Goal: Information Seeking & Learning: Learn about a topic

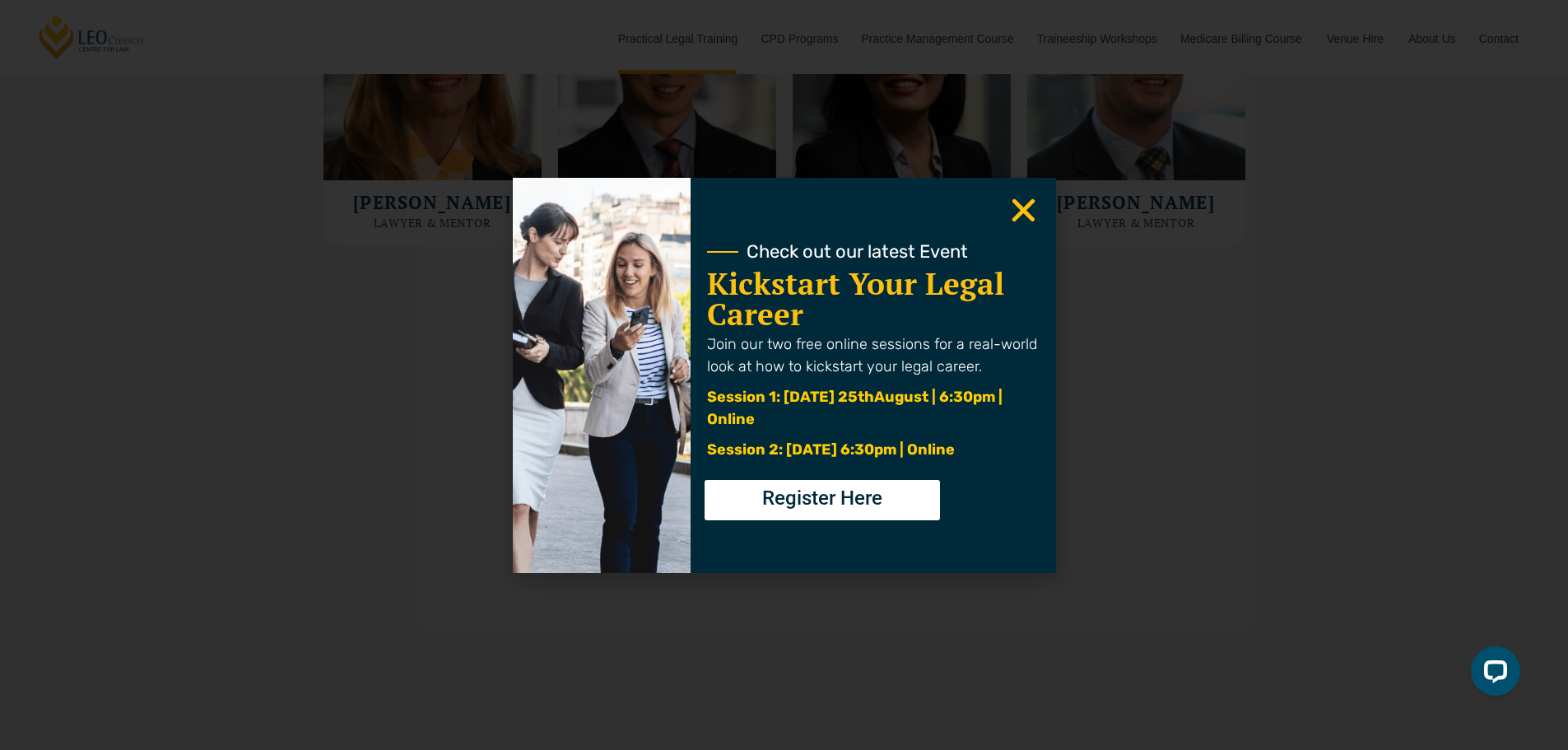
scroll to position [4795, 0]
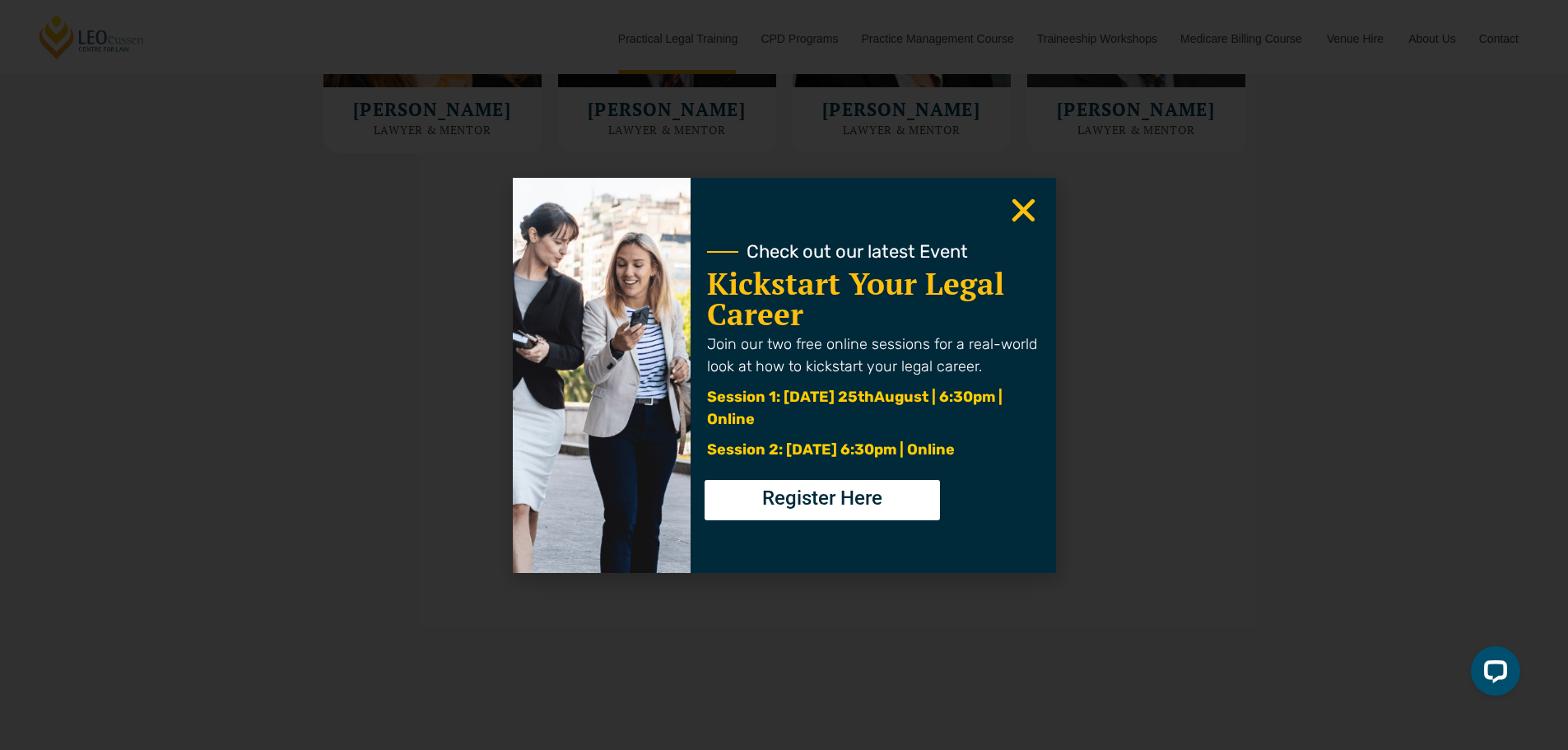
click at [991, 209] on div "Check out our latest Event Kickstart Your Legal Career Join our two free online…" at bounding box center [874, 375] width 365 height 395
click at [1016, 214] on icon "Close" at bounding box center [1023, 210] width 32 height 32
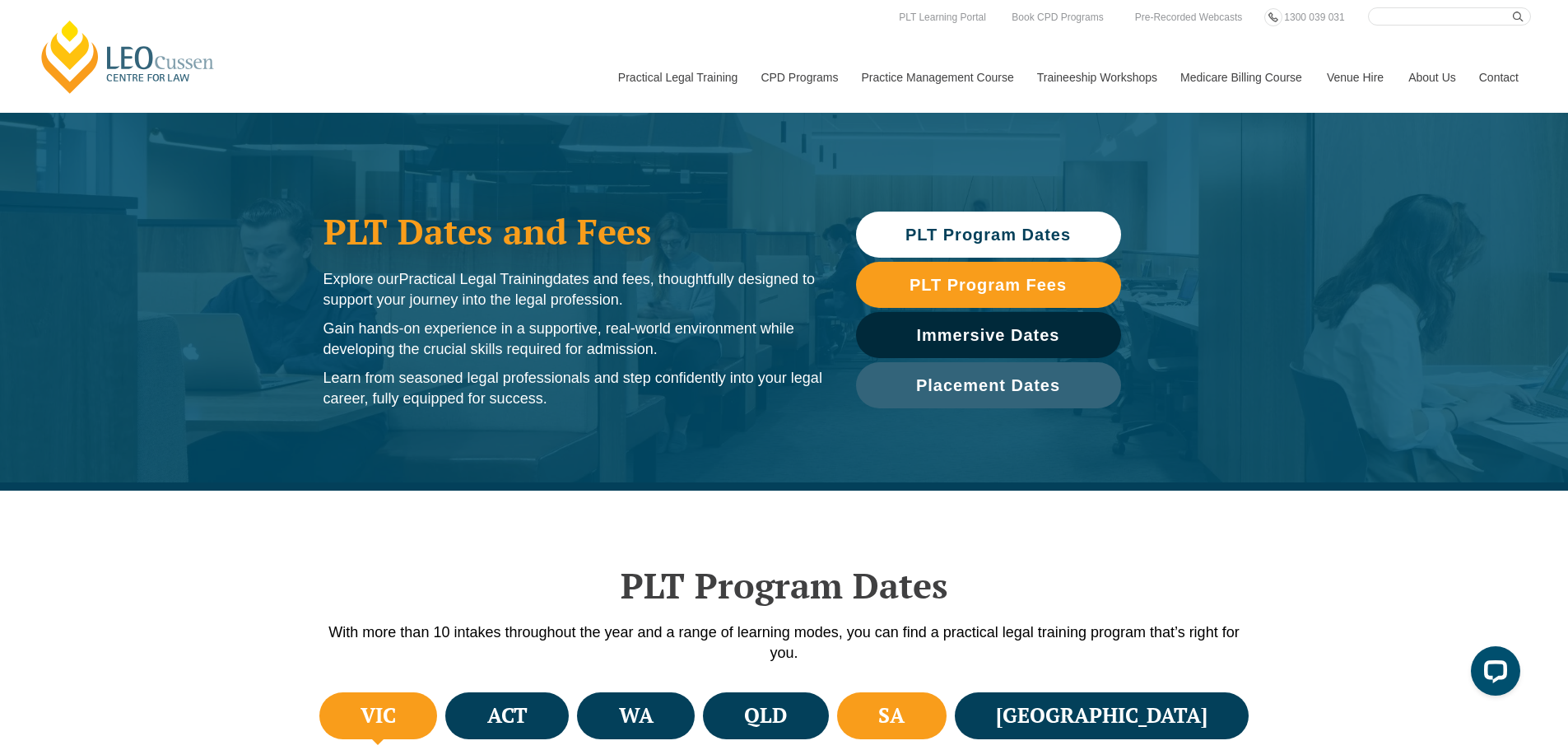
click at [905, 711] on h4 "SA" at bounding box center [892, 715] width 26 height 27
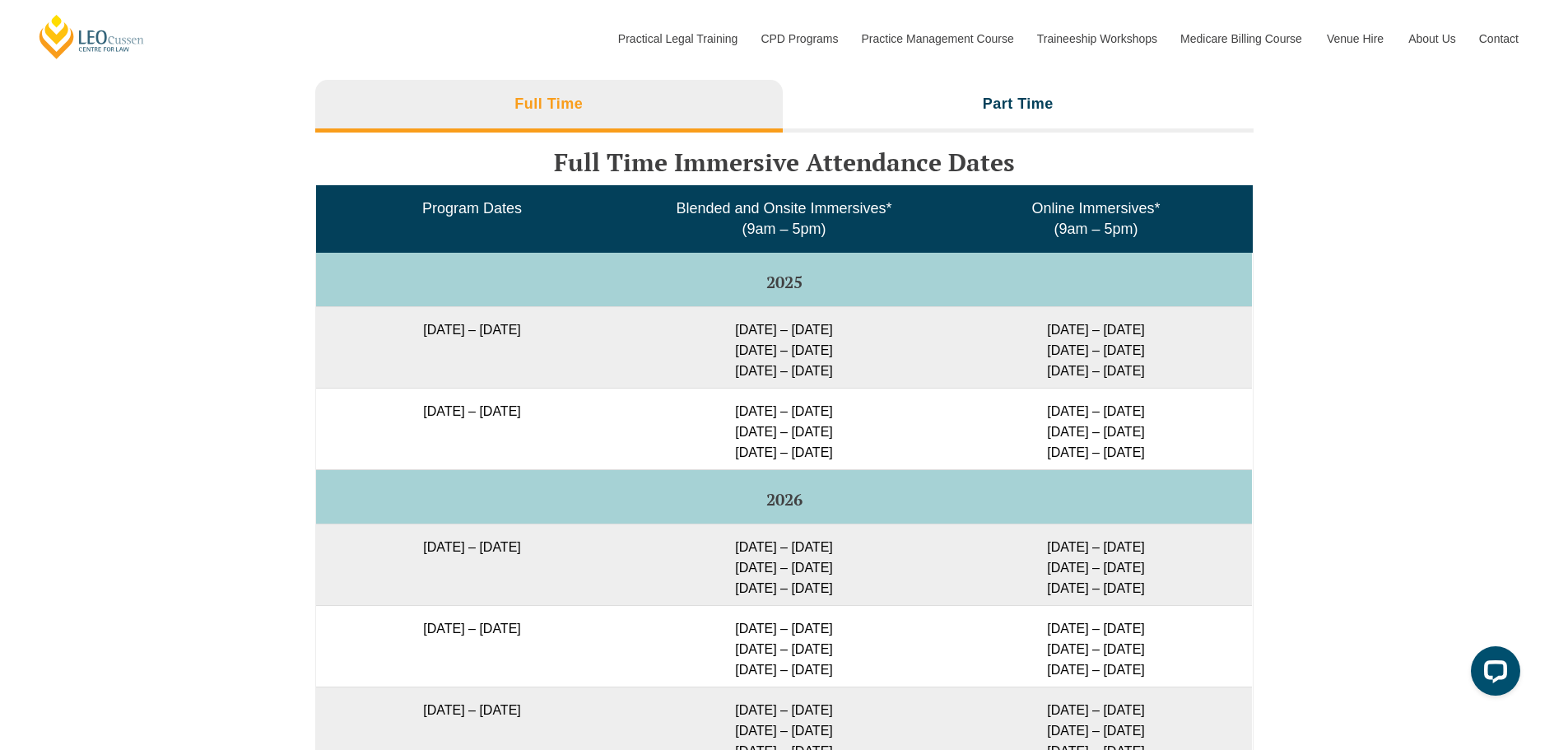
scroll to position [2691, 0]
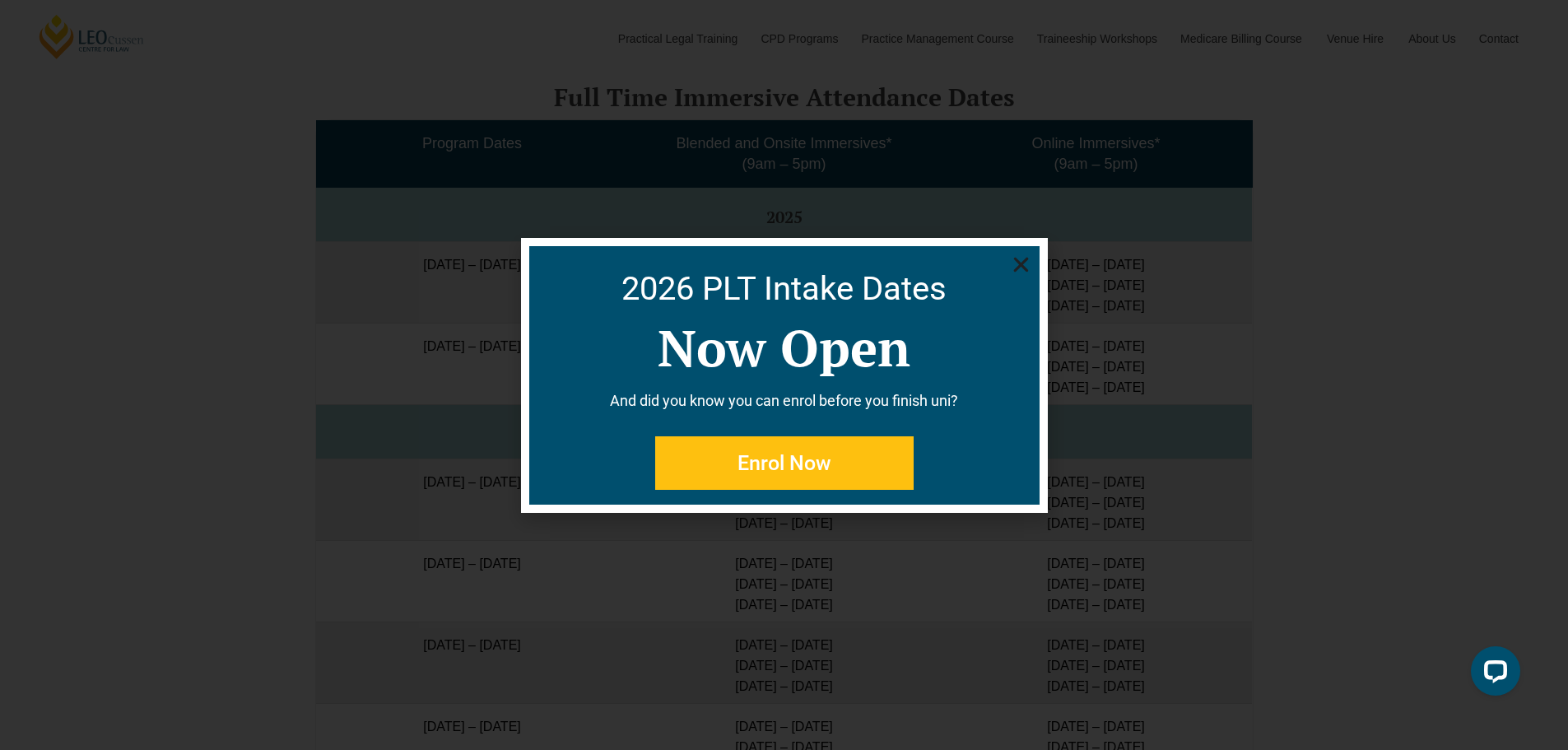
click at [1021, 263] on use "Close" at bounding box center [1020, 264] width 15 height 15
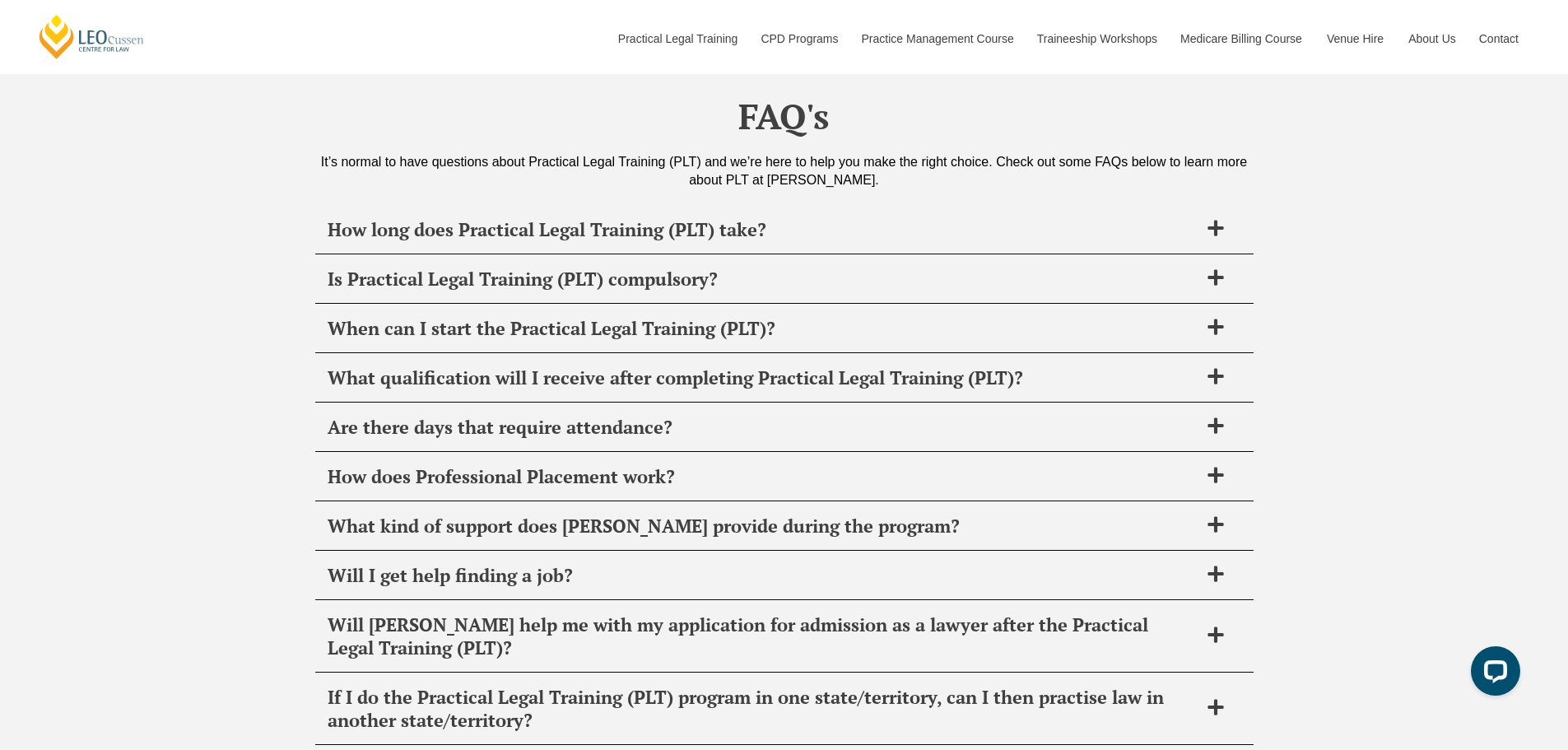
scroll to position [658, 0]
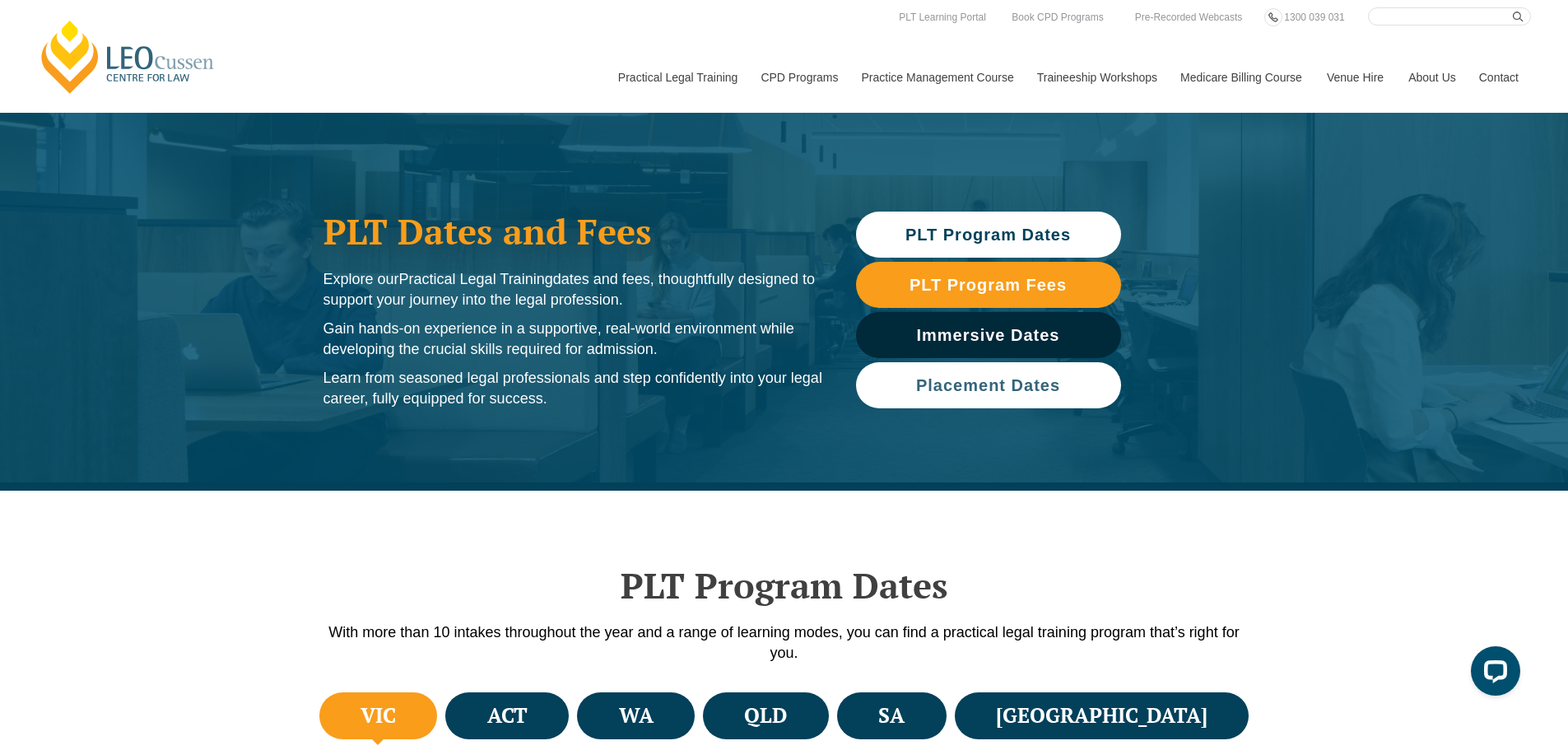
click at [1049, 399] on link "Placement Dates" at bounding box center [988, 385] width 265 height 46
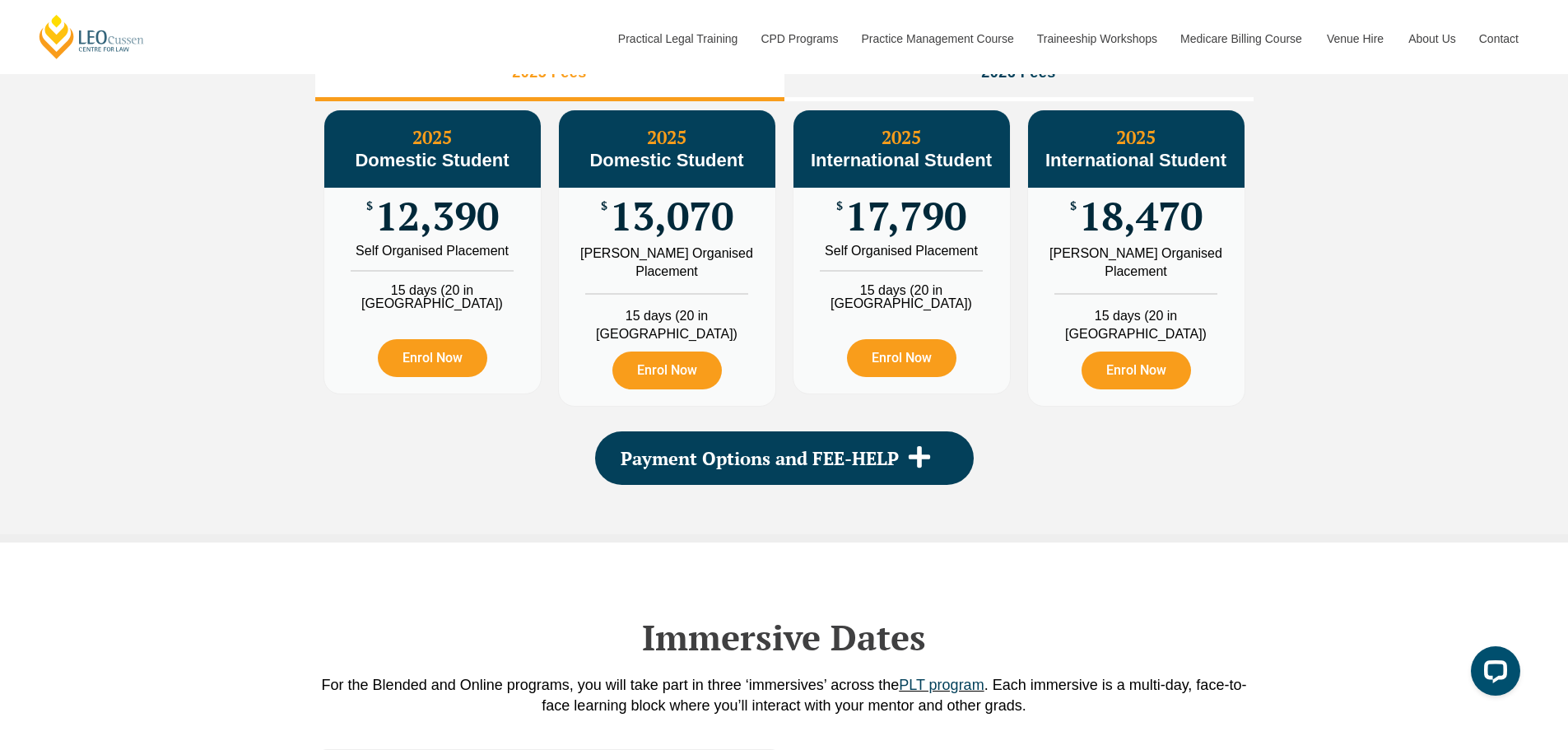
scroll to position [1955, 0]
